Goal: Use online tool/utility: Use online tool/utility

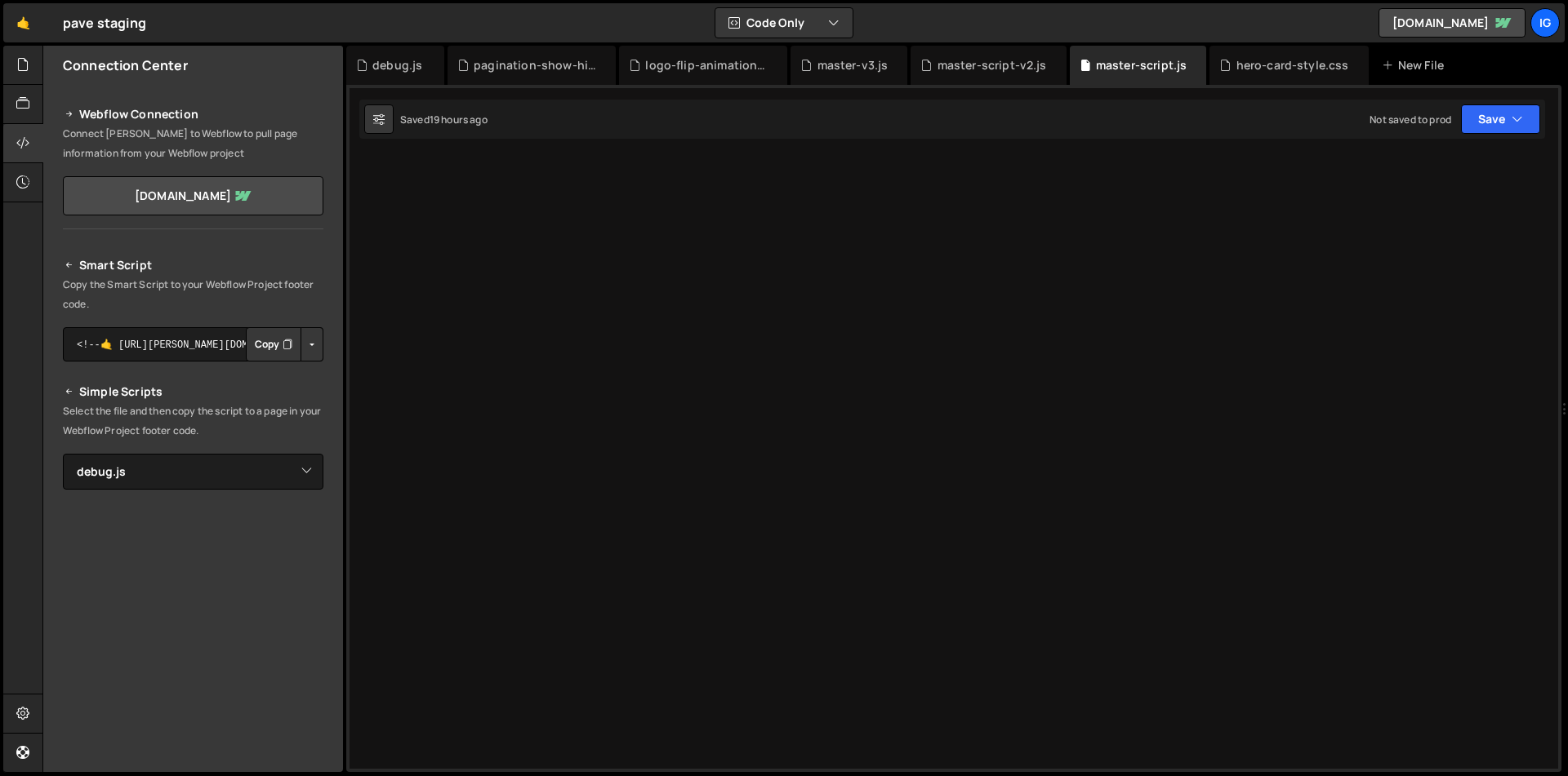
select select "46602"
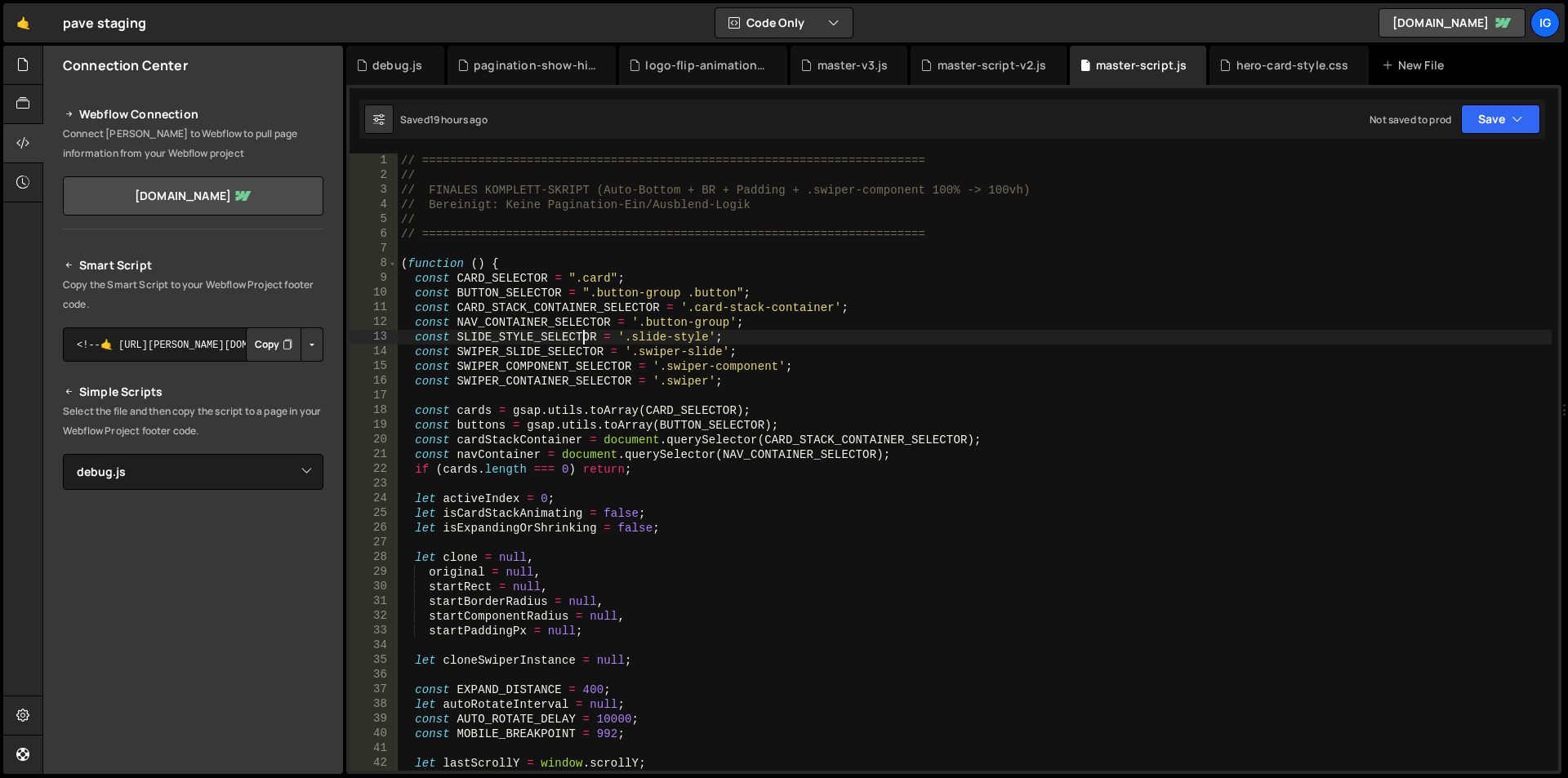
click at [583, 340] on div "// ======================================================================== // …" at bounding box center [974, 477] width 1154 height 646
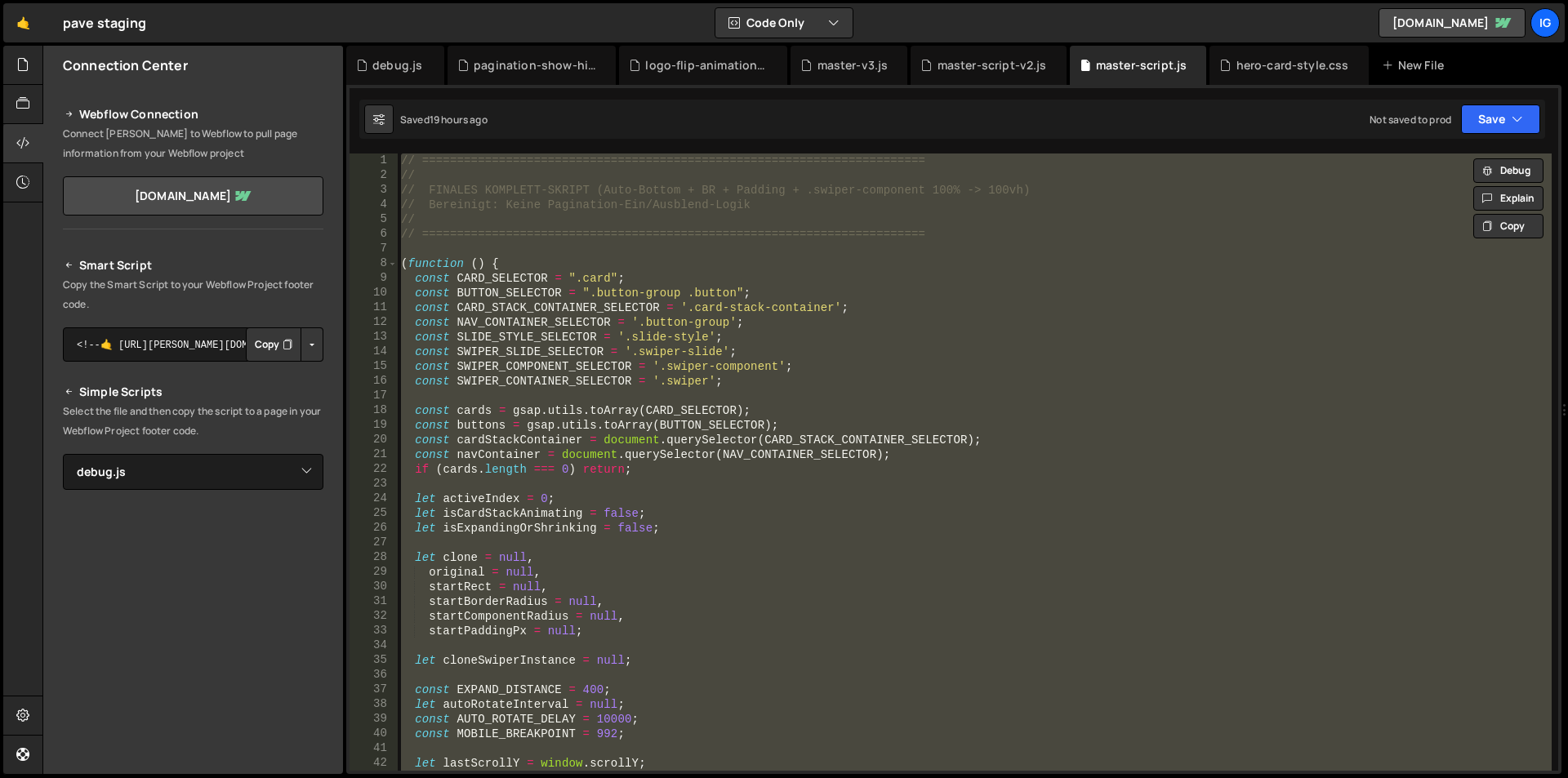
click at [1029, 314] on div "// ======================================================================== // …" at bounding box center [974, 462] width 1154 height 617
type textarea "const CARD_STACK_CONTAINER_SELECTOR = '.card-stack-container';"
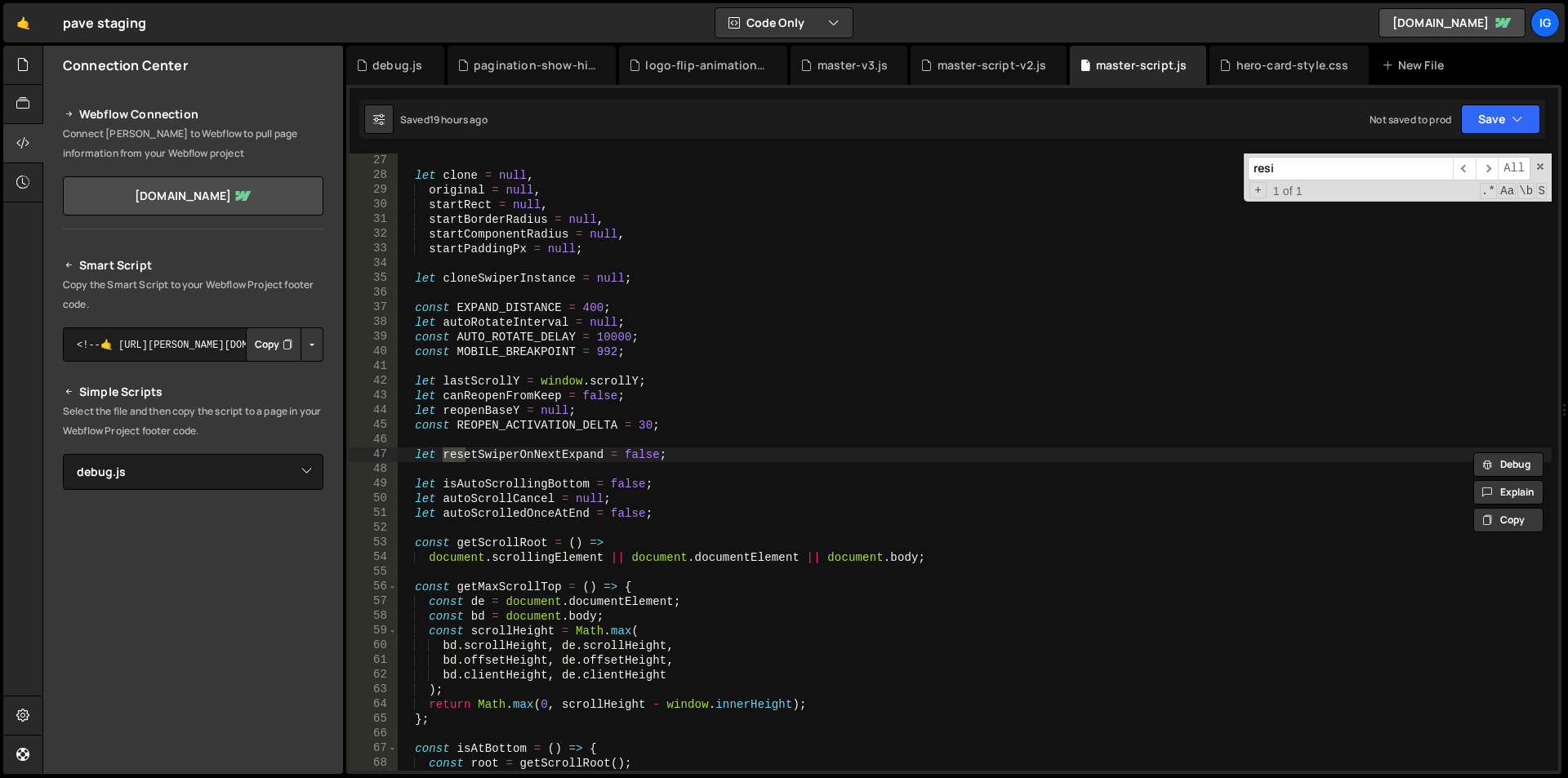
scroll to position [11944, 0]
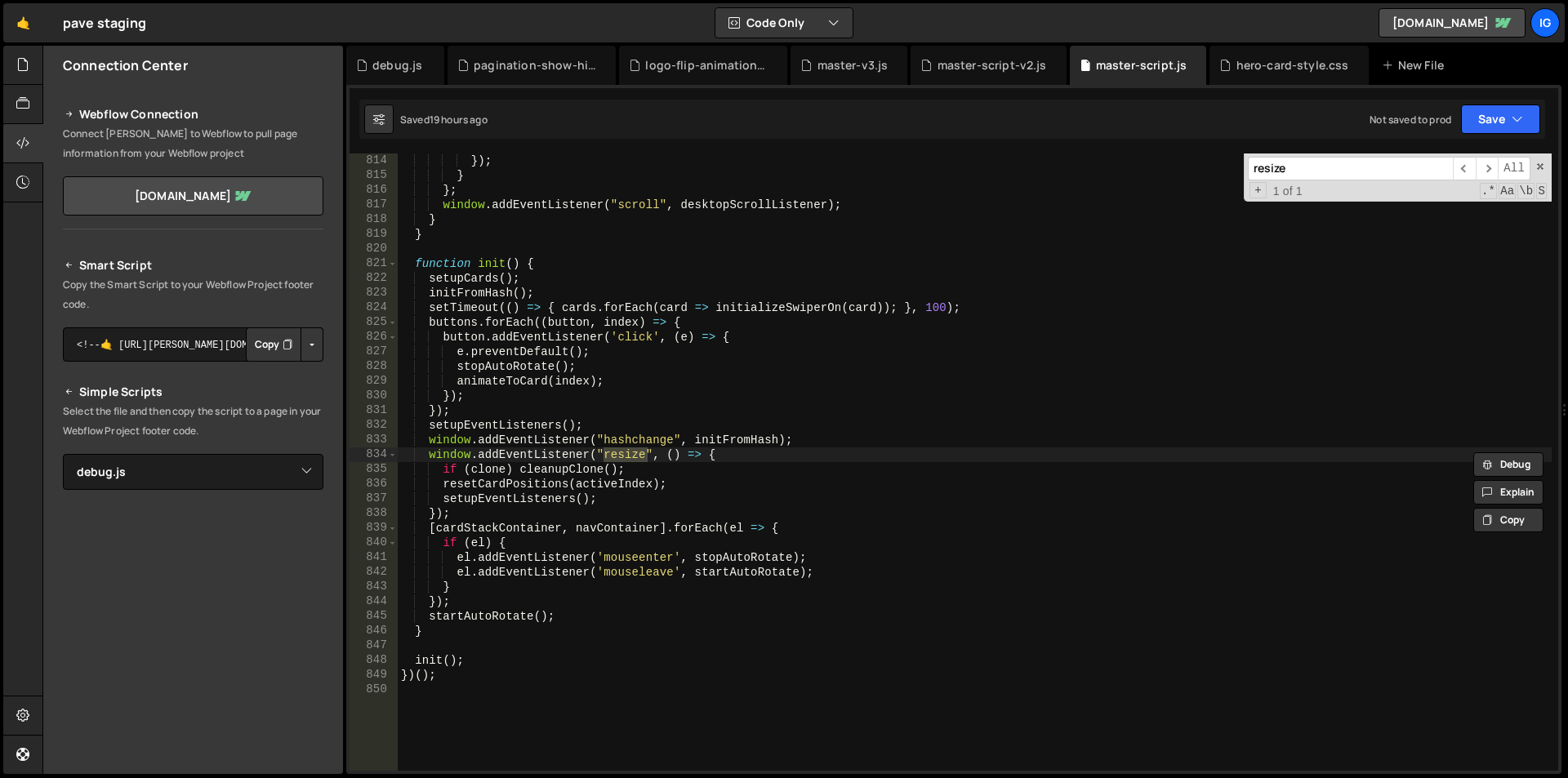
type input "resize"
click at [427, 455] on div "}) ; } } ; window . addEventListener ( "scroll" , desktopScrollListener ) ; } }…" at bounding box center [974, 477] width 1154 height 646
click at [471, 515] on div "}) ; } } ; window . addEventListener ( "scroll" , desktopScrollListener ) ; } }…" at bounding box center [974, 477] width 1154 height 646
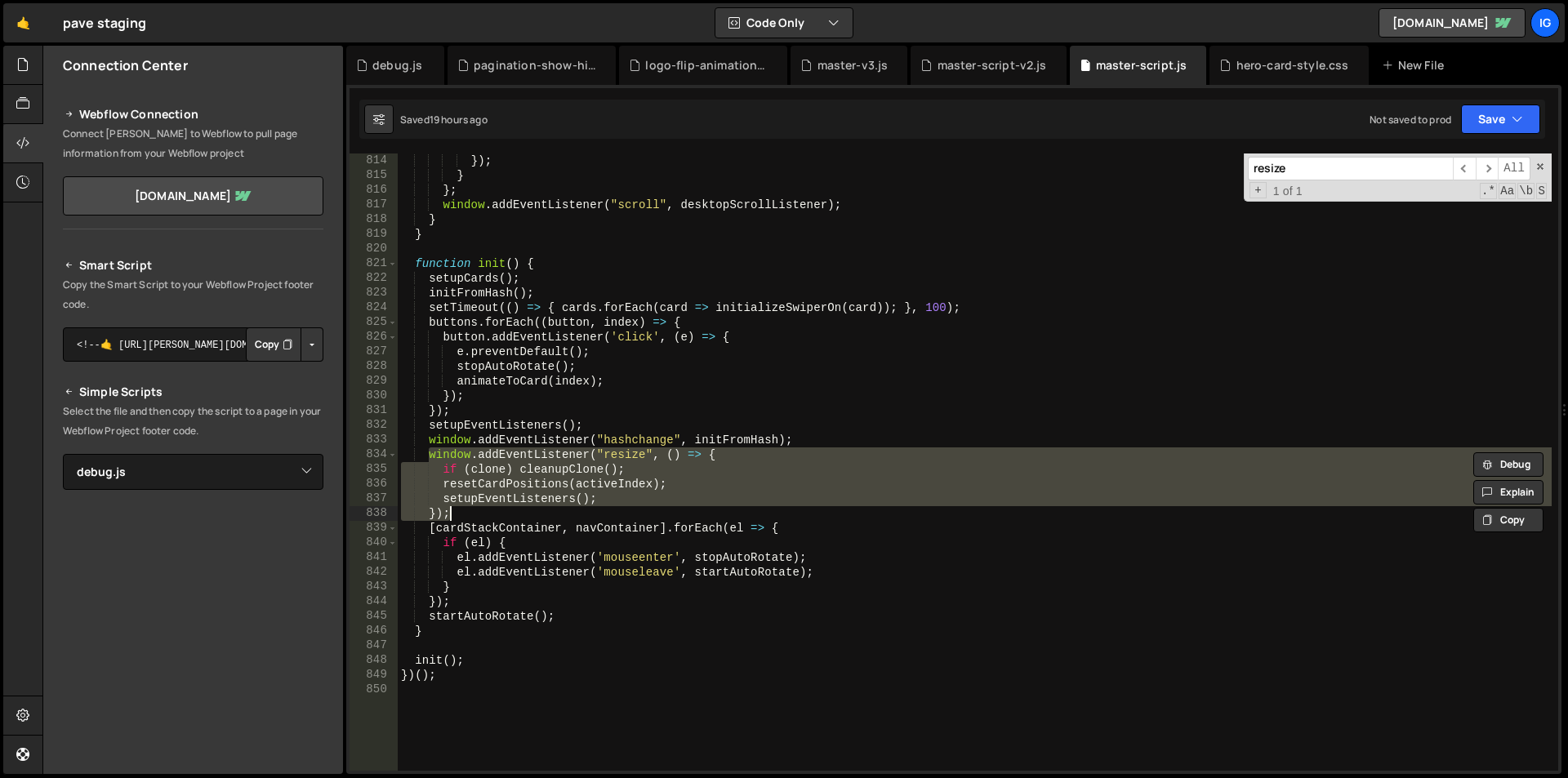
paste textarea
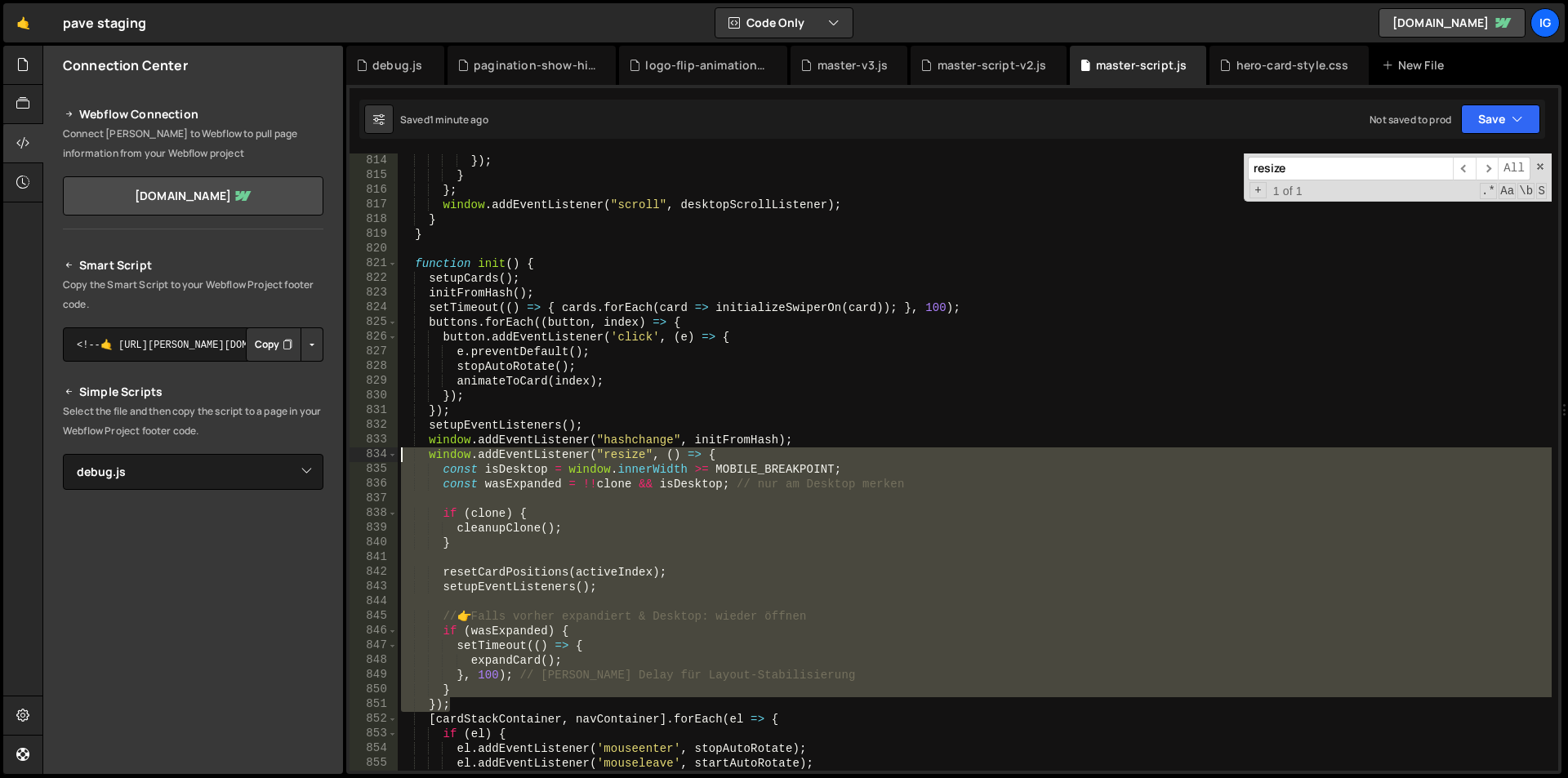
drag, startPoint x: 463, startPoint y: 703, endPoint x: 398, endPoint y: 456, distance: 255.4
click at [398, 456] on div "}) ; } } ; window . addEventListener ( "scroll" , desktopScrollListener ) ; } }…" at bounding box center [974, 477] width 1154 height 646
type textarea "window.addEventListener("resize", () => { const isDesktop = window.innerWidth >…"
paste textarea
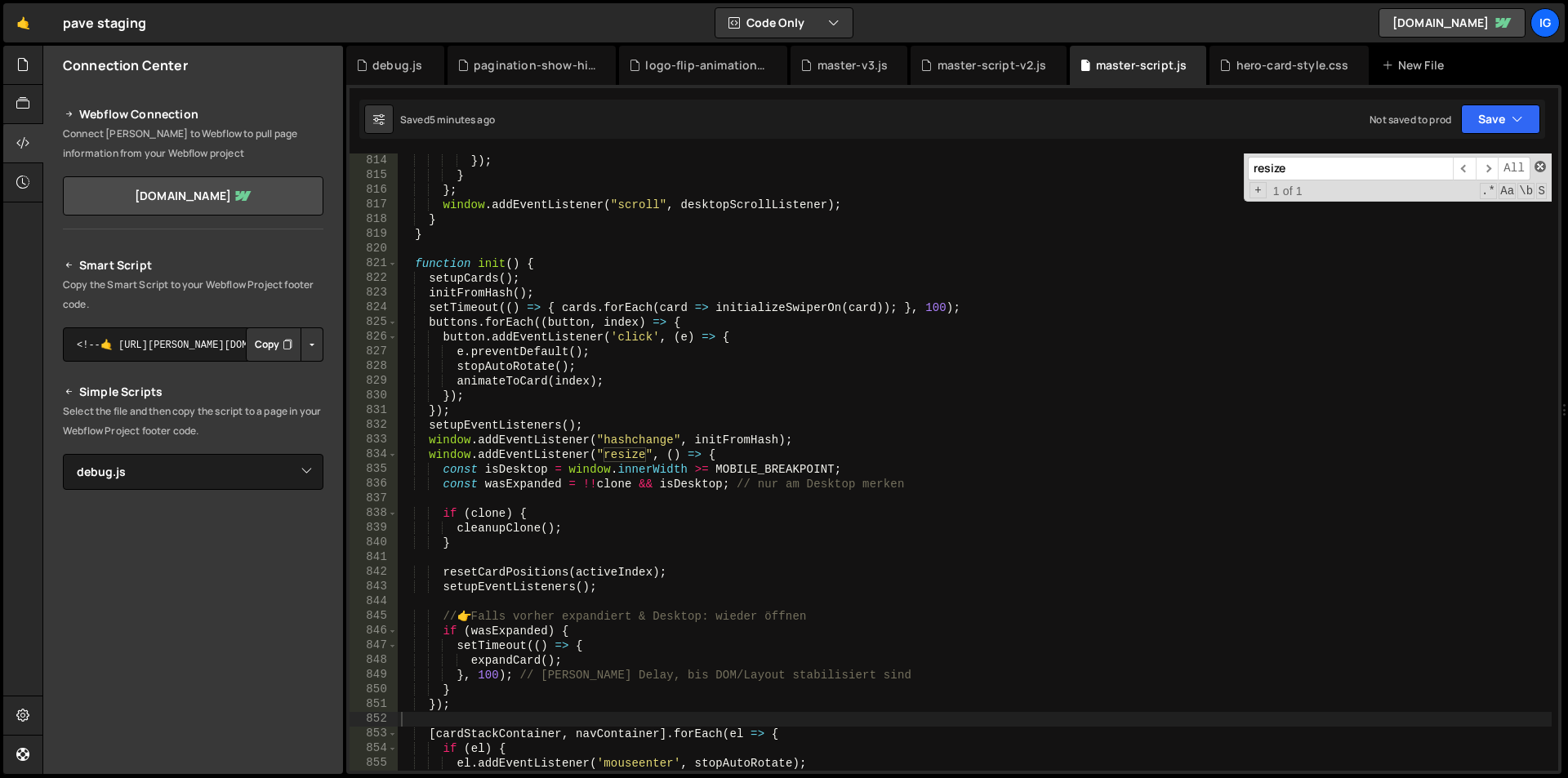
click at [1539, 170] on span at bounding box center [1540, 166] width 11 height 11
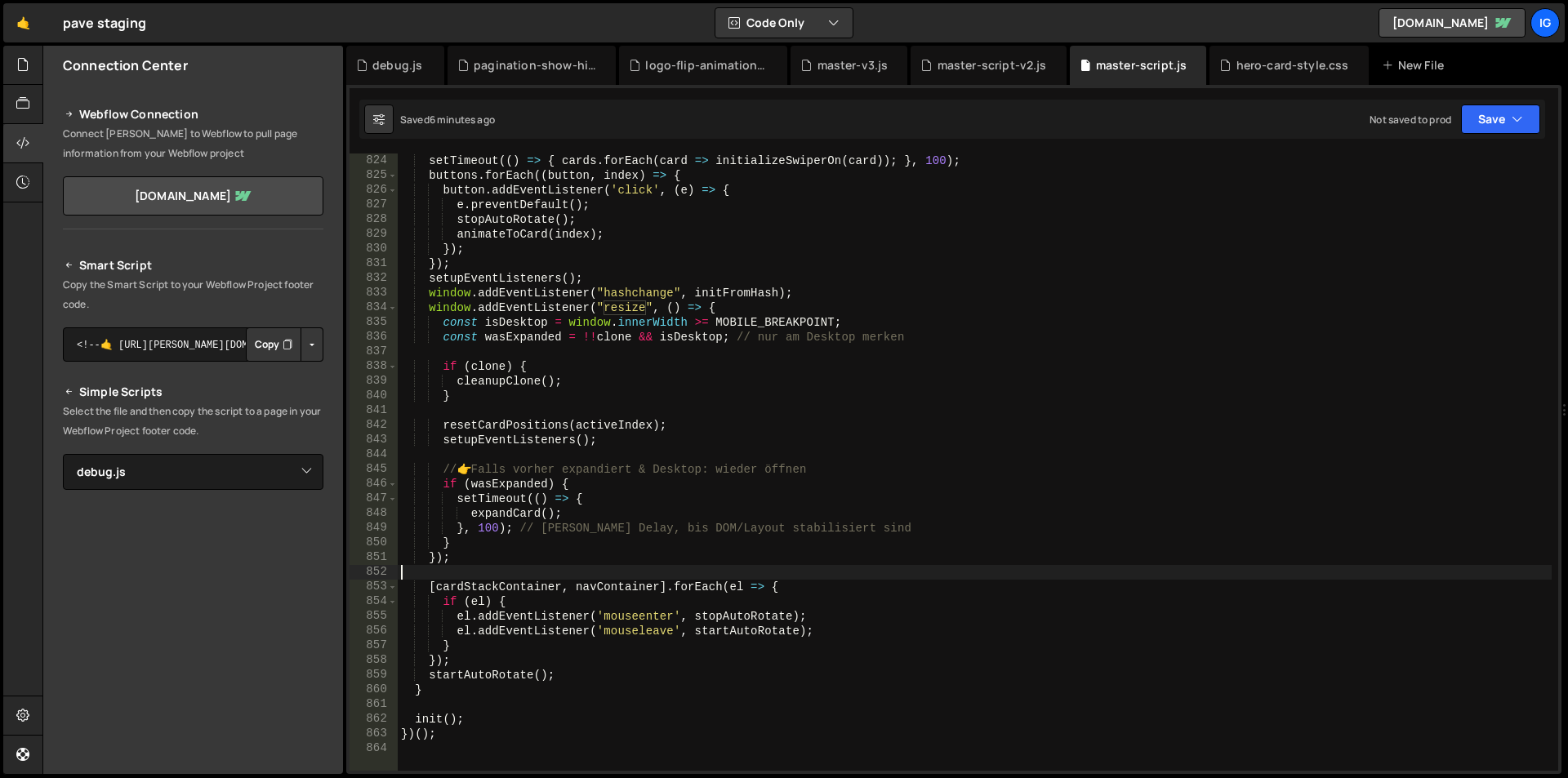
scroll to position [11993, 0]
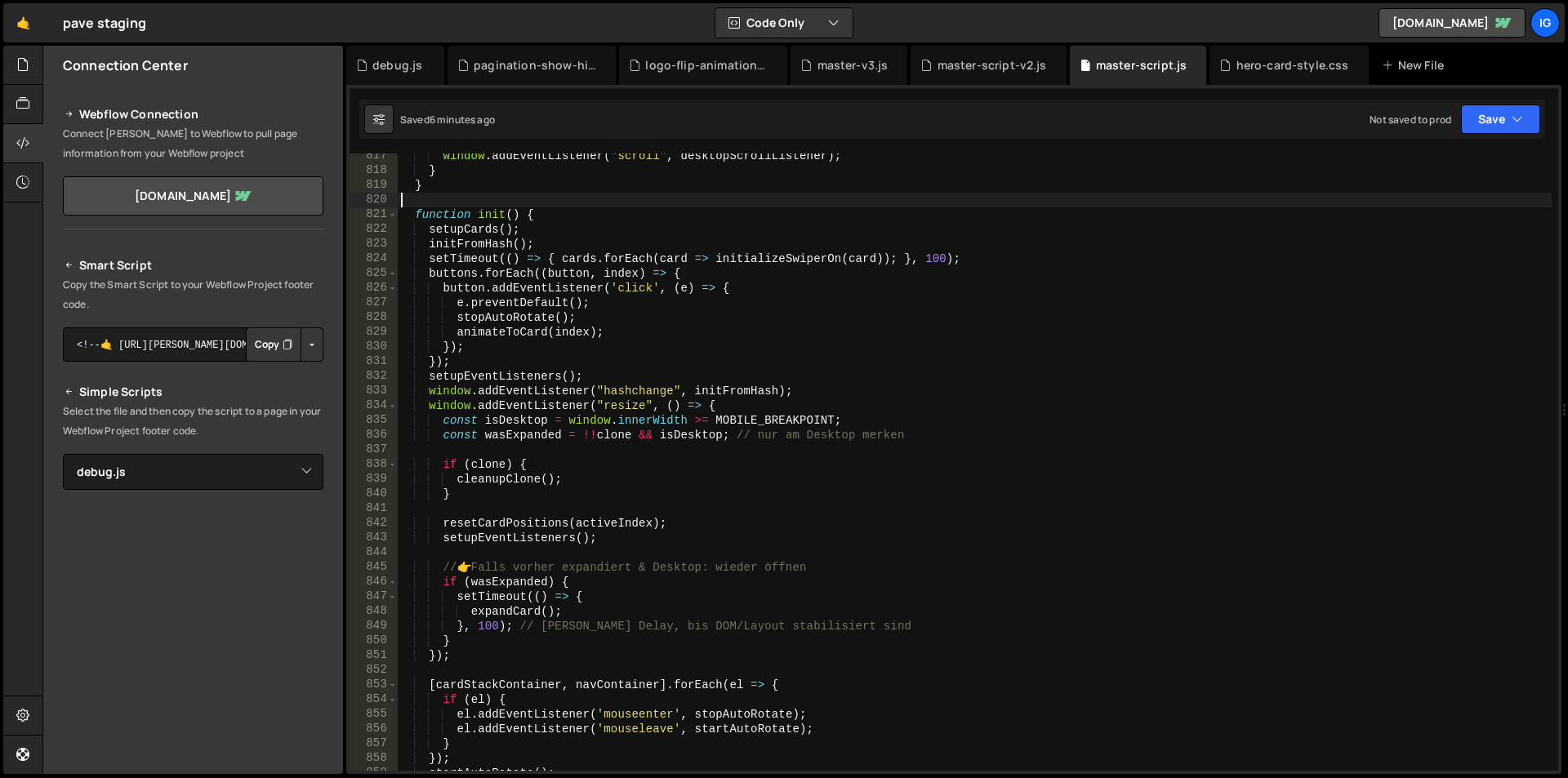
click at [641, 206] on div "window . addEventListener ( "scroll" , desktopScrollListener ) ; } } function i…" at bounding box center [974, 472] width 1154 height 646
click at [803, 121] on div "Saved 6 minutes ago Not saved to prod Upgrade to Edit Save Save to Staging S Sa…" at bounding box center [952, 119] width 1185 height 39
